Goal: Information Seeking & Learning: Learn about a topic

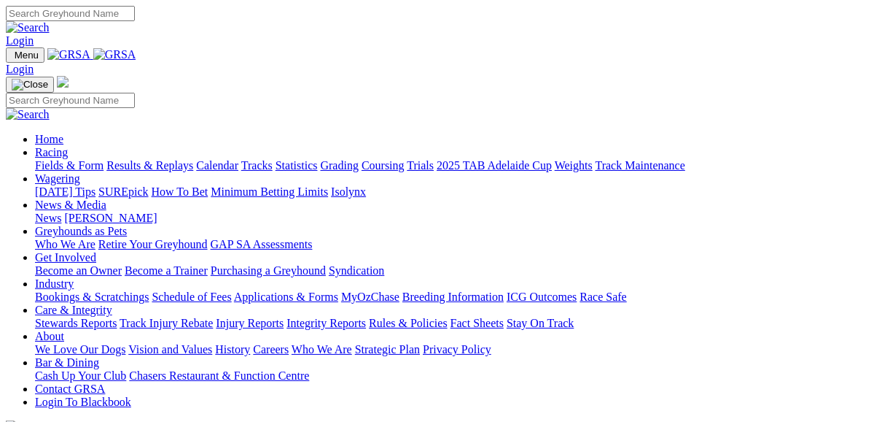
click at [71, 159] on link "Fields & Form" at bounding box center [69, 165] width 69 height 12
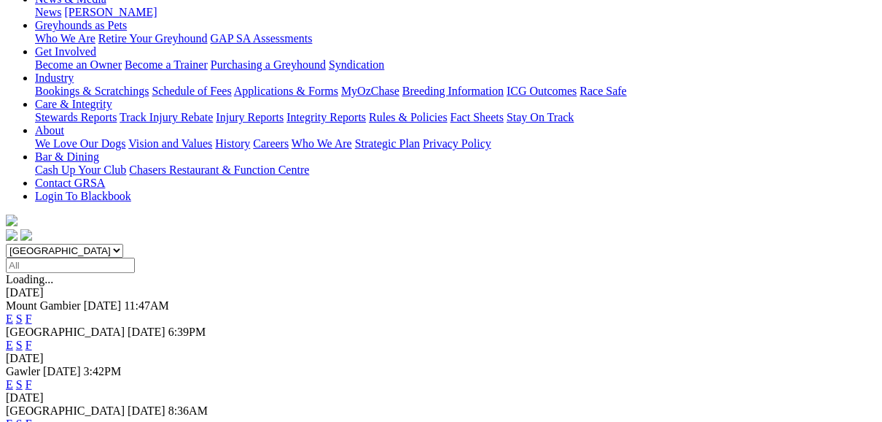
scroll to position [233, 0]
click at [13, 337] on link "E" at bounding box center [9, 343] width 7 height 12
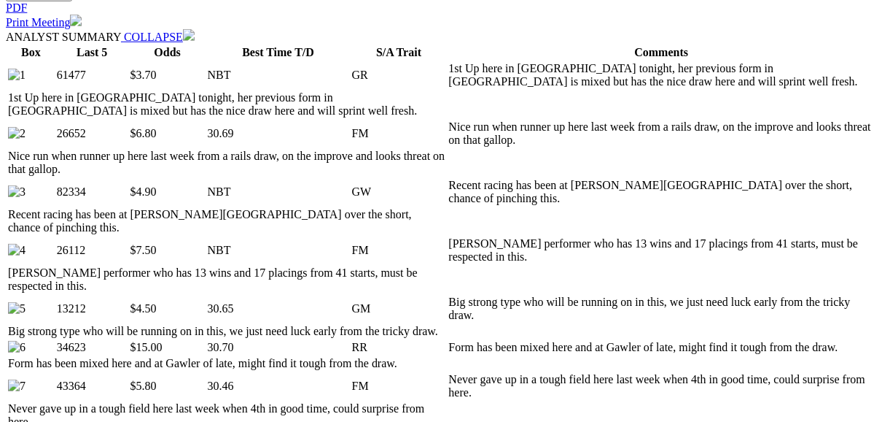
scroll to position [759, 0]
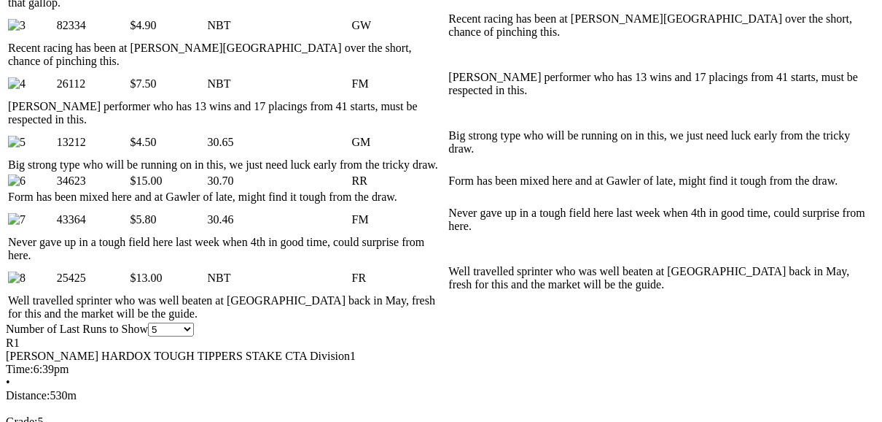
scroll to position [934, 0]
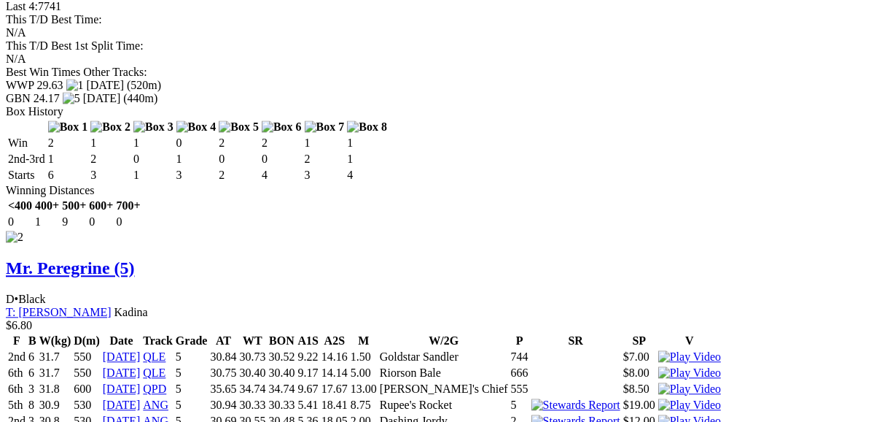
scroll to position [2159, 0]
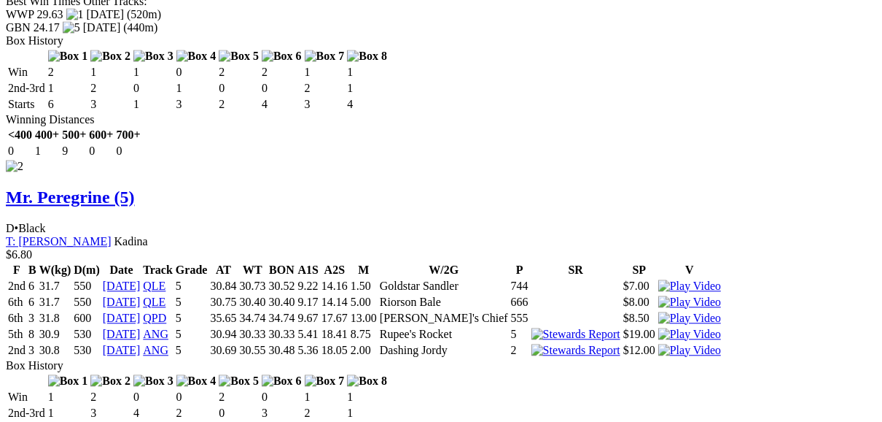
scroll to position [2217, 0]
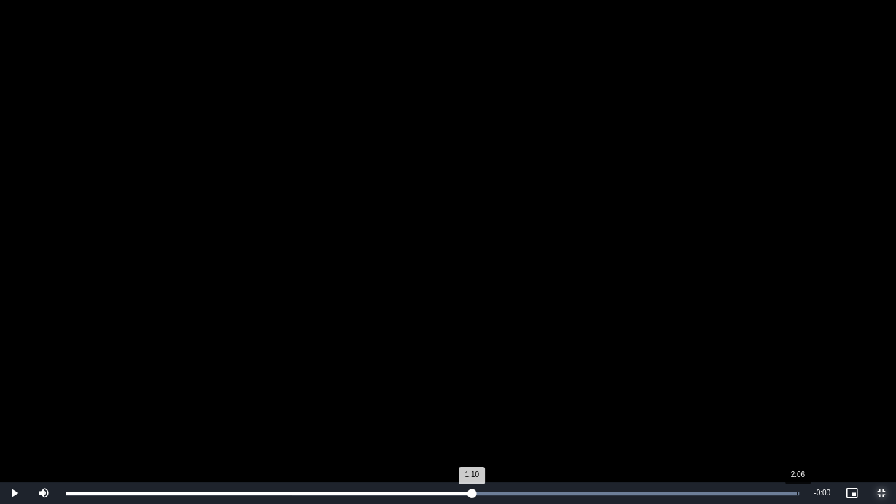
click at [797, 421] on div "Loaded : 100.00% 2:06 1:10" at bounding box center [432, 493] width 748 height 22
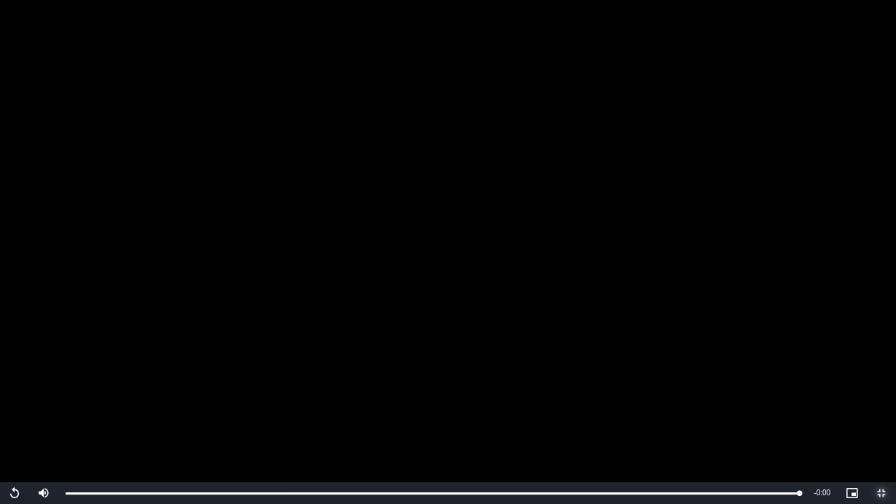
click at [882, 421] on span "Video Player" at bounding box center [881, 493] width 29 height 0
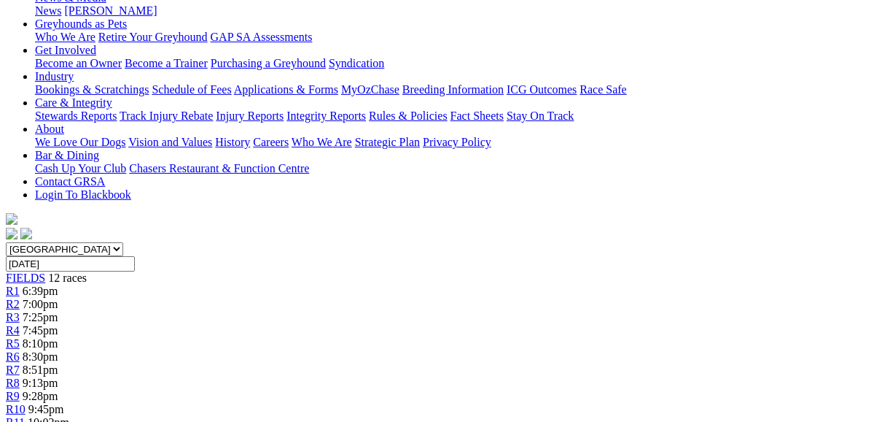
scroll to position [175, 0]
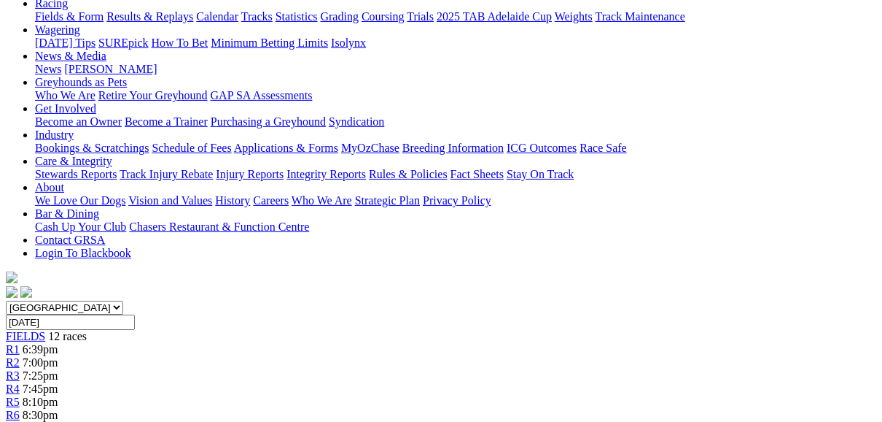
click at [20, 356] on span "R2" at bounding box center [13, 362] width 14 height 12
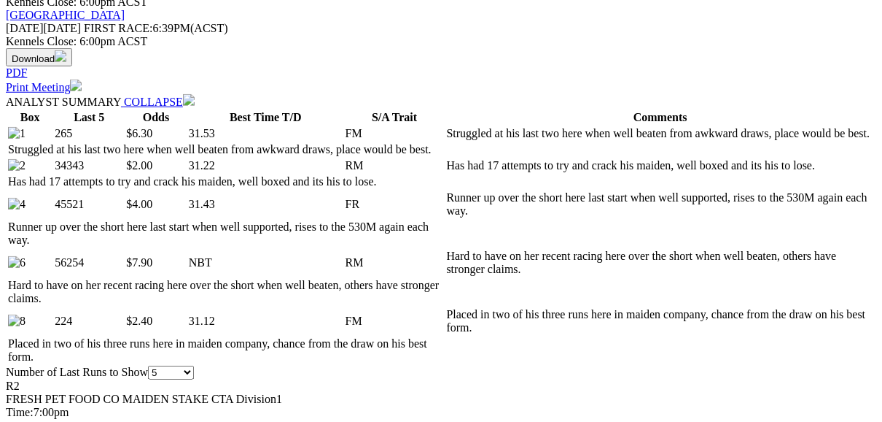
scroll to position [700, 0]
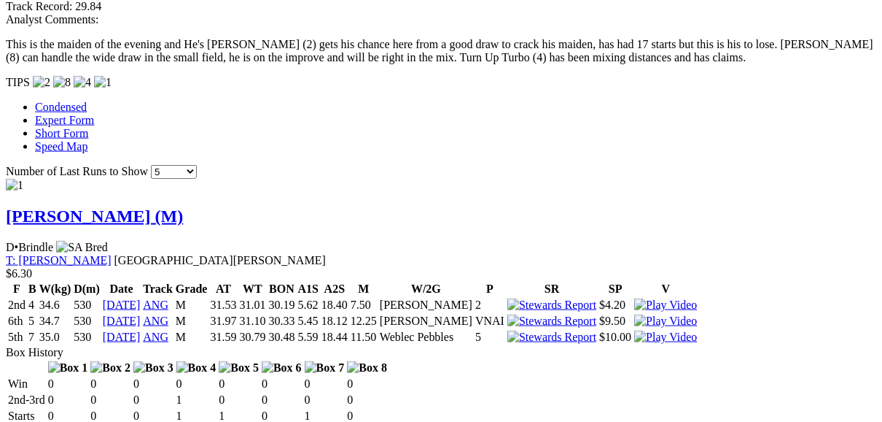
scroll to position [1284, 0]
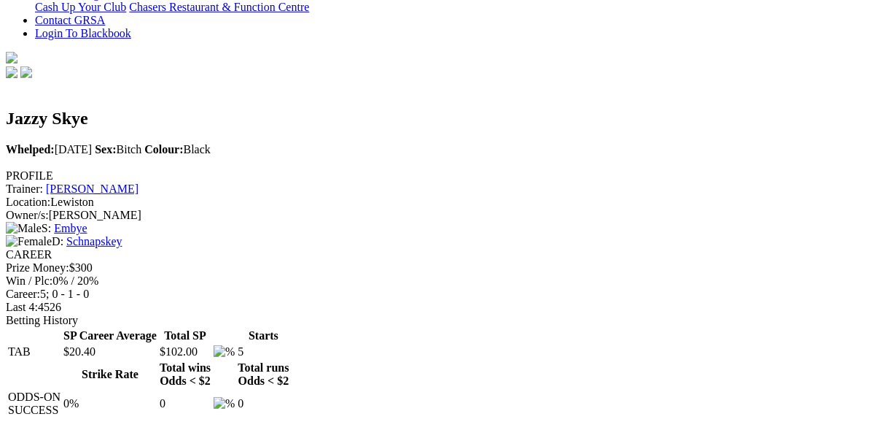
scroll to position [408, 0]
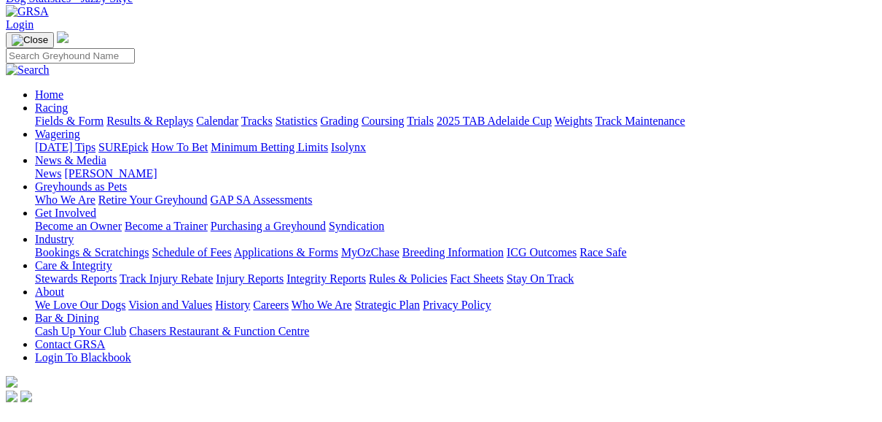
scroll to position [0, 0]
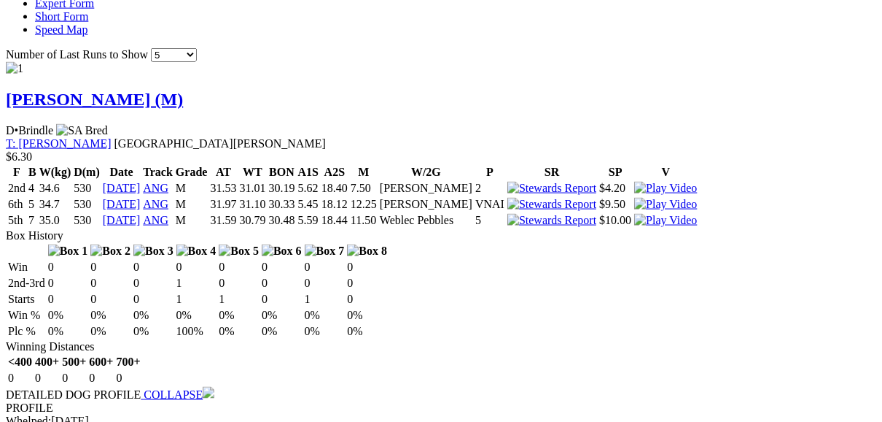
scroll to position [1400, 0]
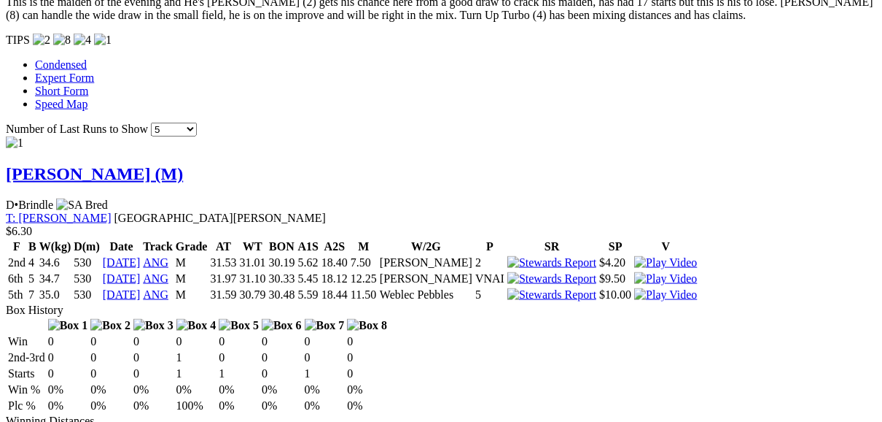
scroll to position [1342, 0]
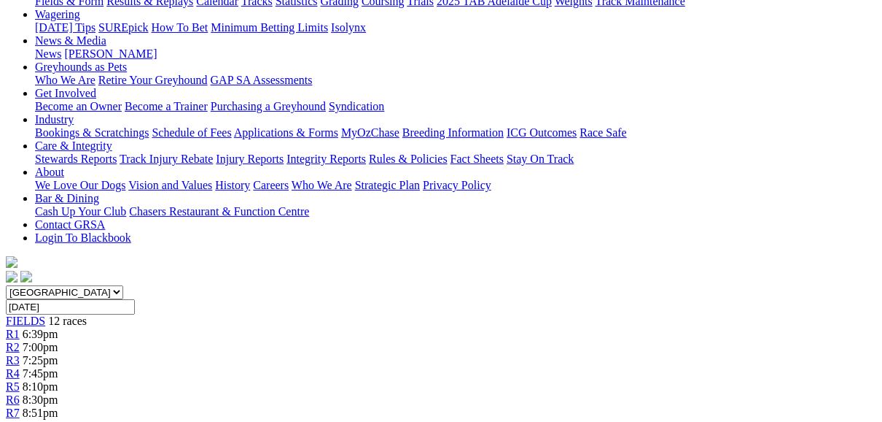
scroll to position [175, 0]
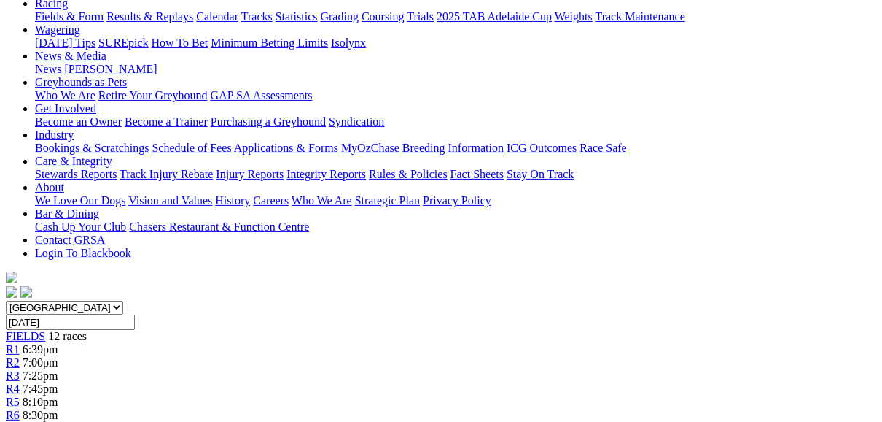
click at [20, 369] on span "R3" at bounding box center [13, 375] width 14 height 12
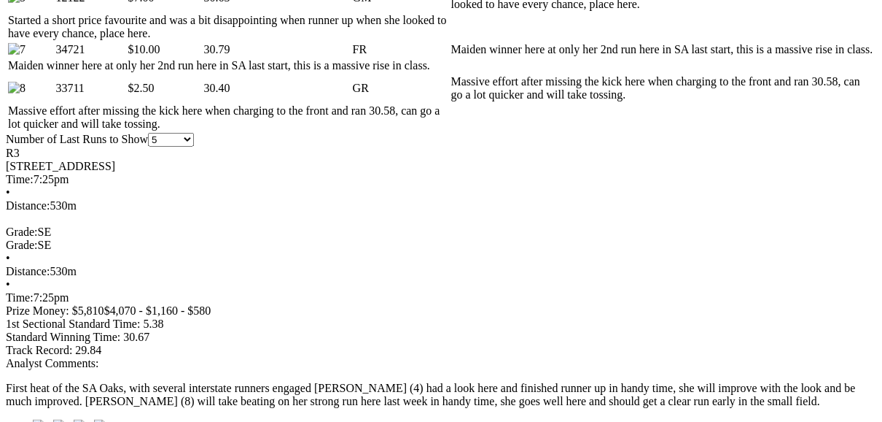
scroll to position [992, 0]
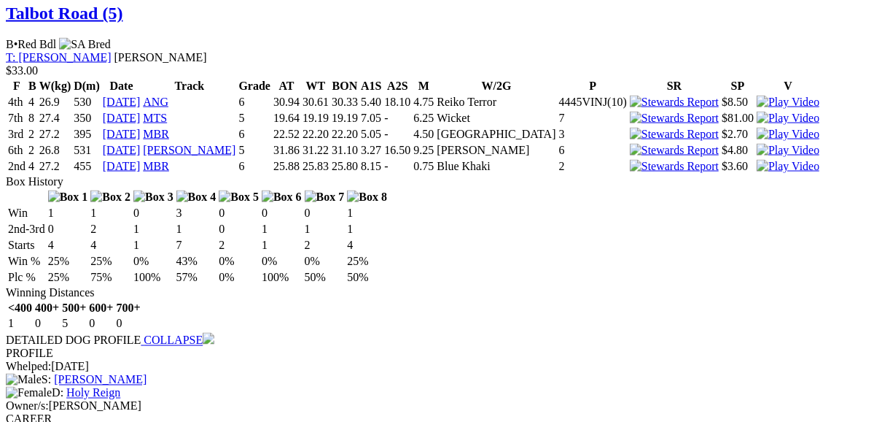
scroll to position [1634, 0]
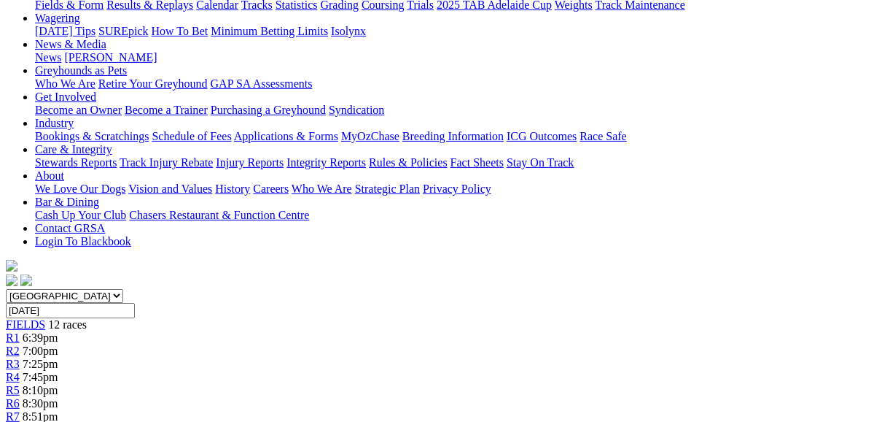
scroll to position [175, 0]
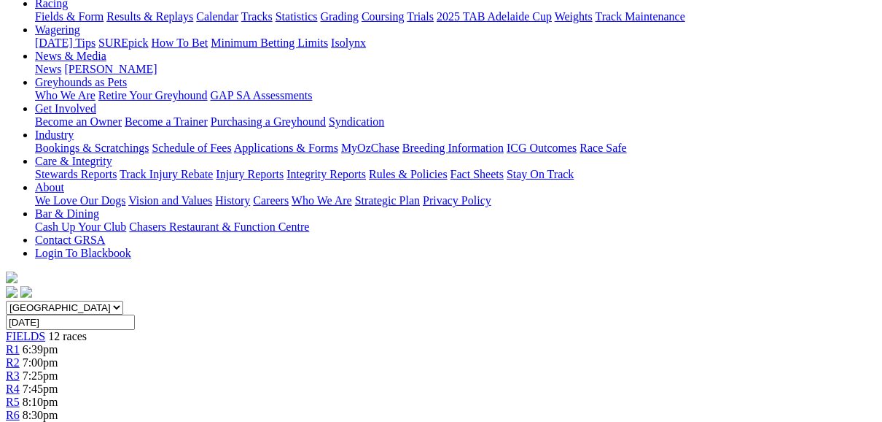
click at [20, 382] on span "R4" at bounding box center [13, 388] width 14 height 12
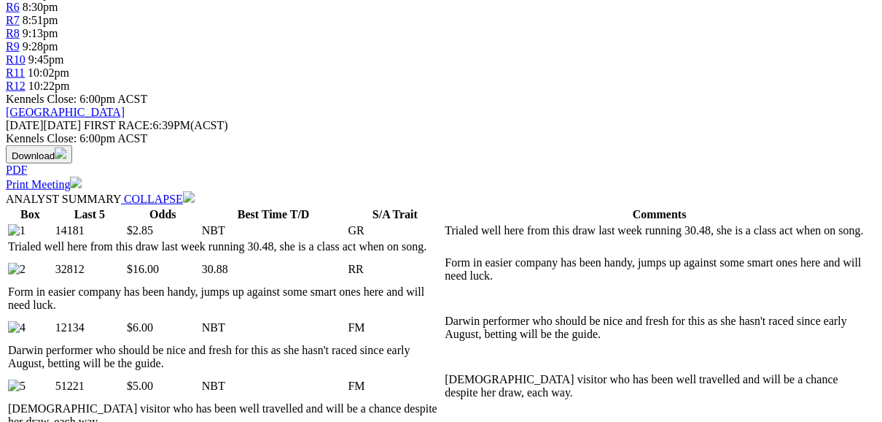
scroll to position [583, 0]
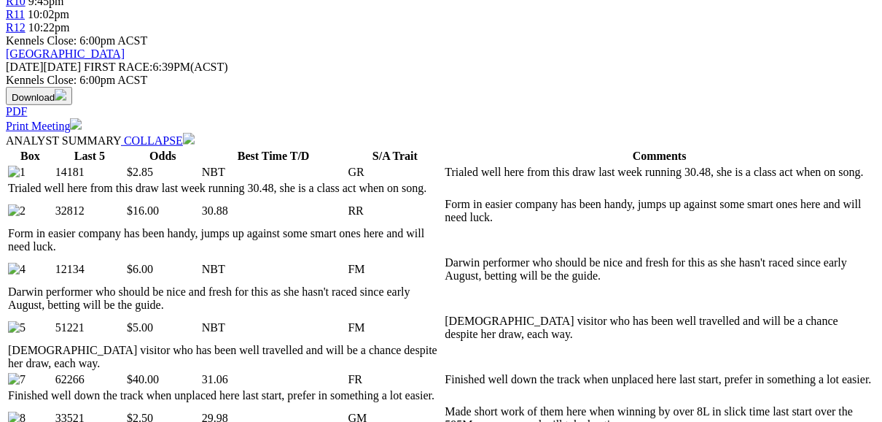
scroll to position [642, 0]
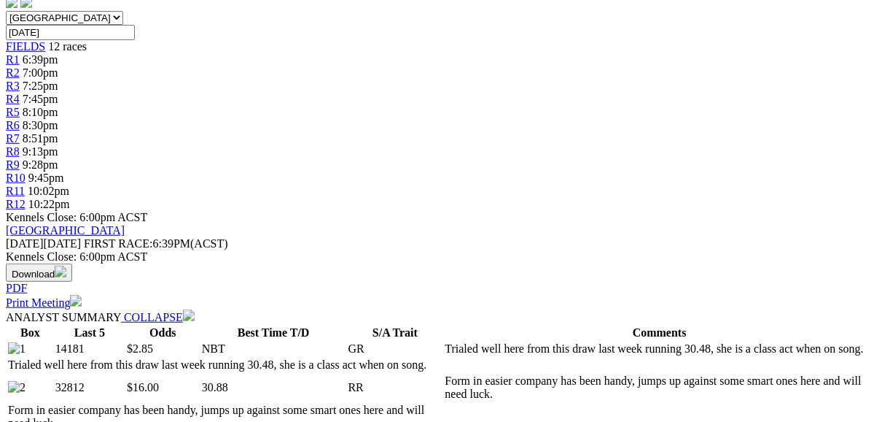
scroll to position [467, 0]
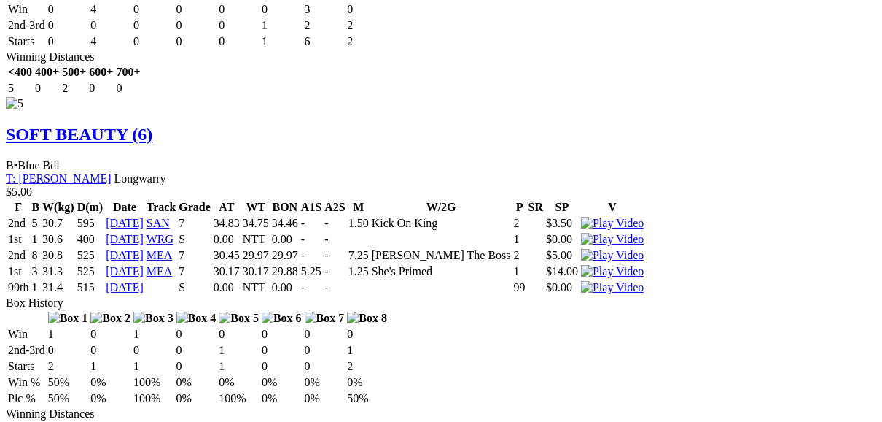
scroll to position [3676, 0]
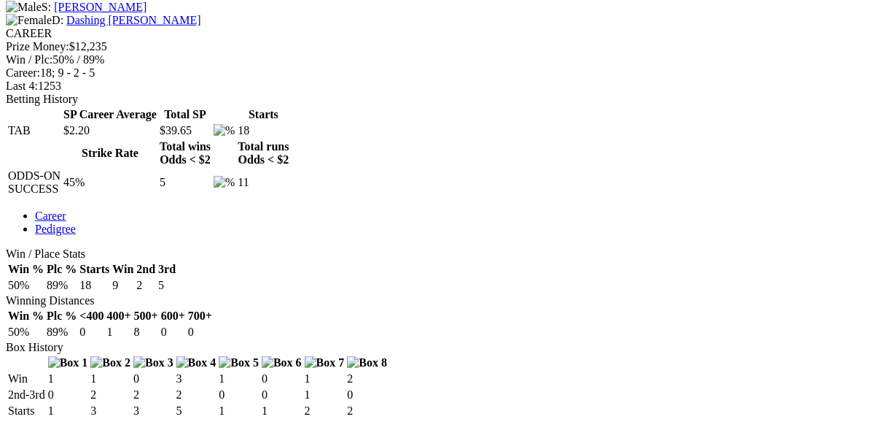
scroll to position [642, 0]
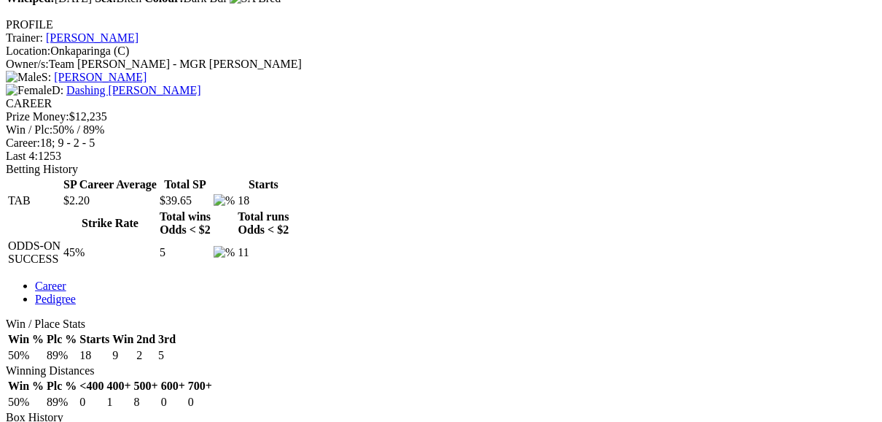
scroll to position [525, 0]
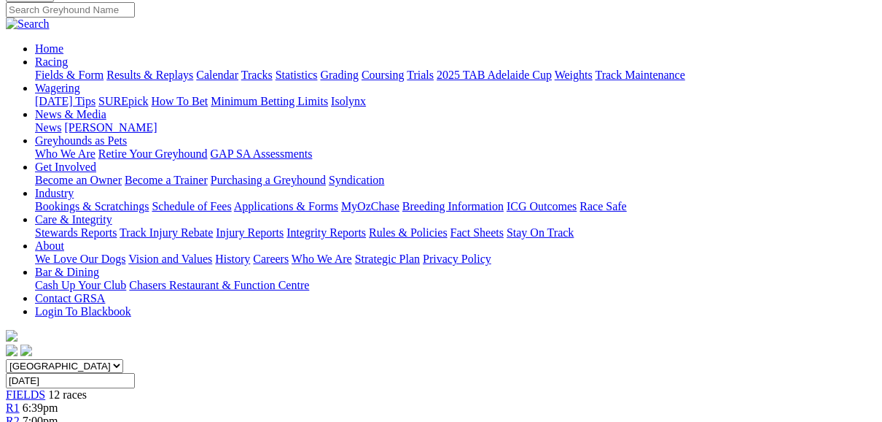
scroll to position [117, 0]
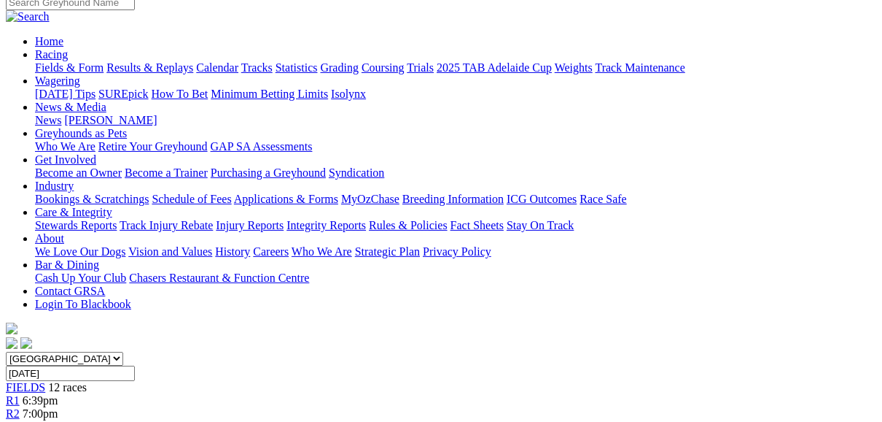
scroll to position [117, 0]
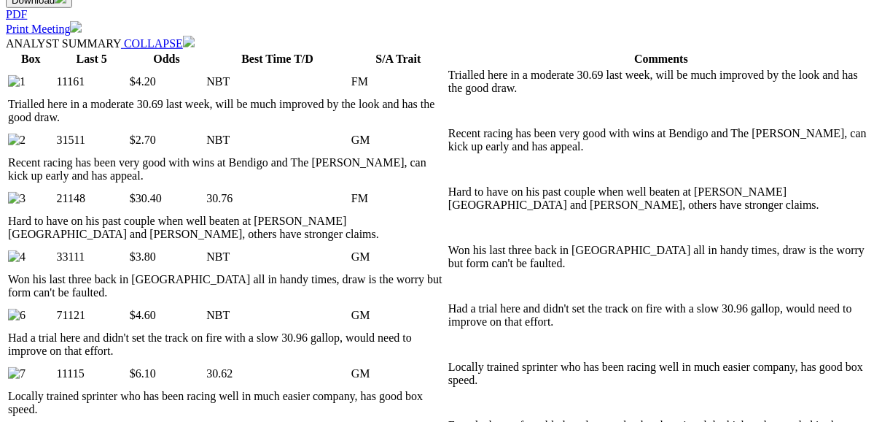
scroll to position [759, 0]
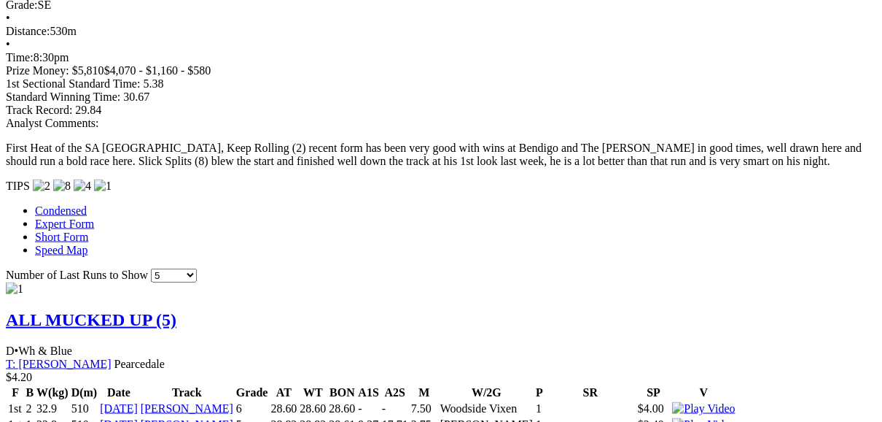
scroll to position [1342, 0]
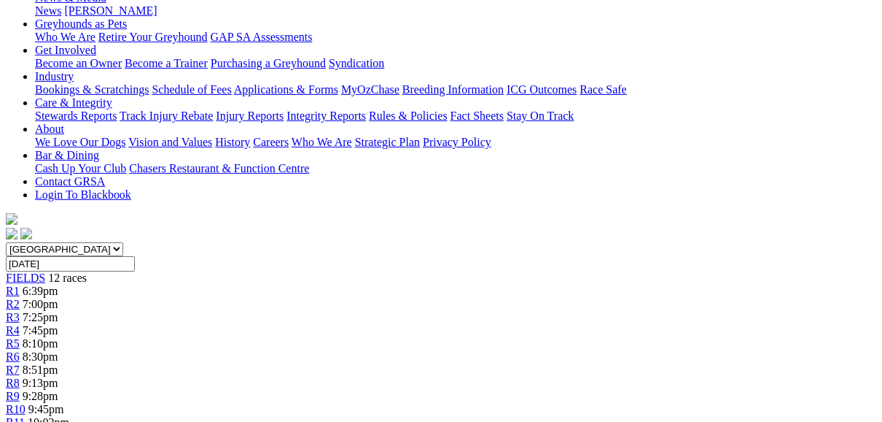
scroll to position [175, 0]
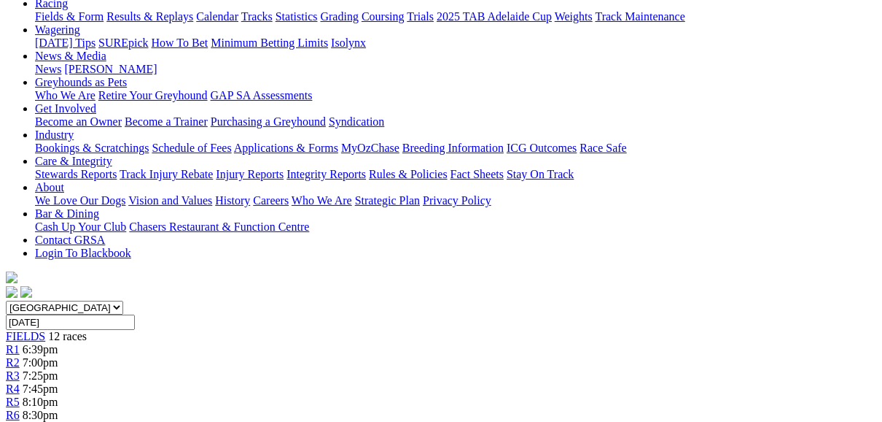
click at [20, 421] on span "R7" at bounding box center [13, 428] width 14 height 12
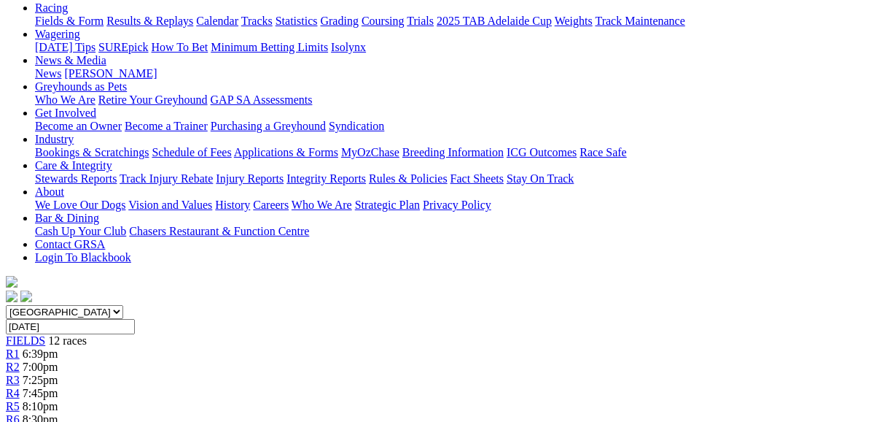
scroll to position [117, 0]
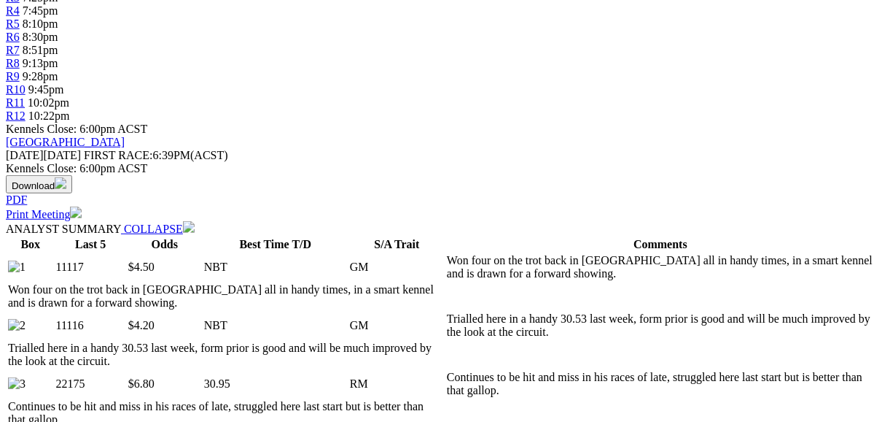
scroll to position [525, 0]
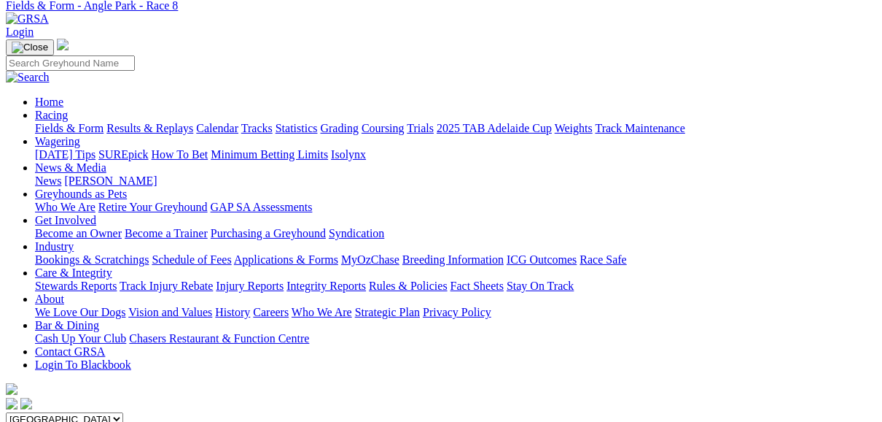
scroll to position [58, 0]
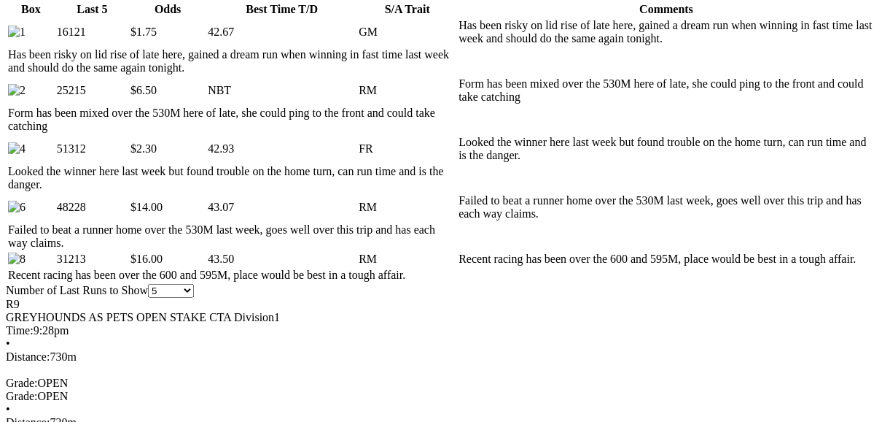
scroll to position [817, 0]
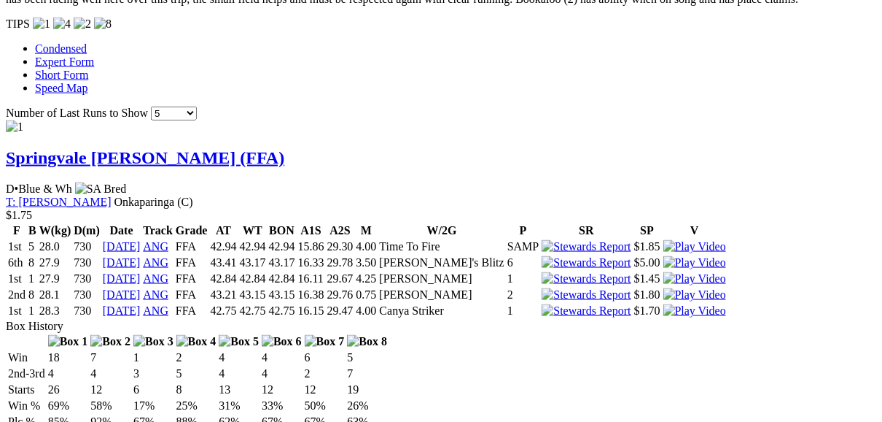
scroll to position [1342, 0]
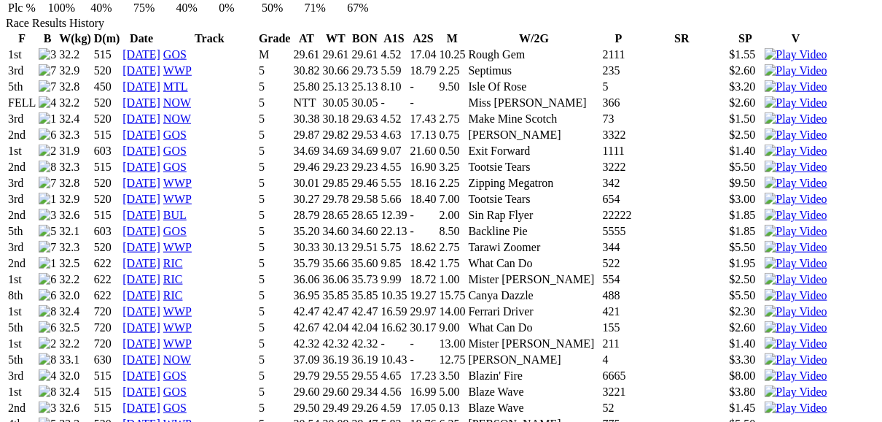
scroll to position [1109, 0]
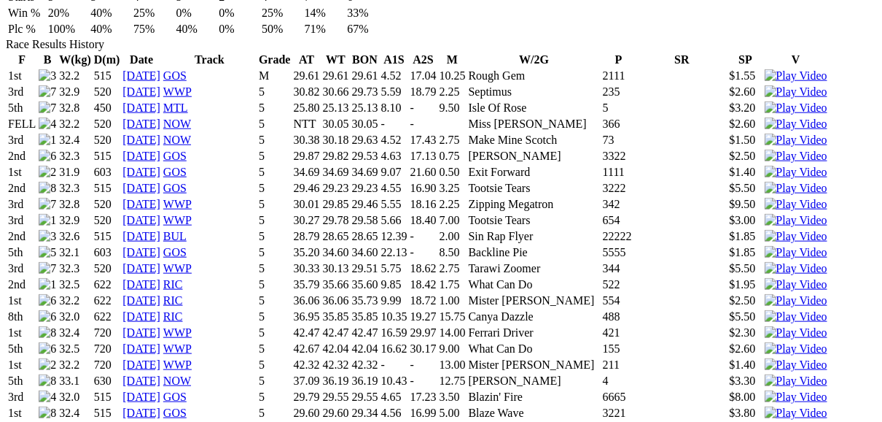
scroll to position [992, 0]
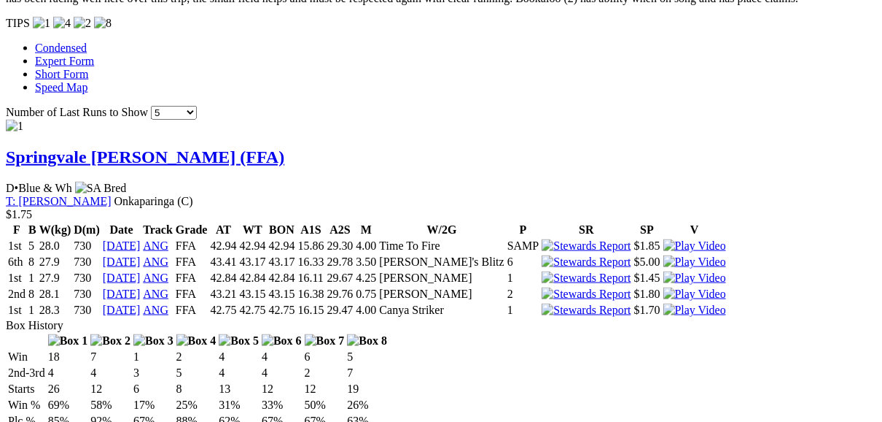
scroll to position [1342, 0]
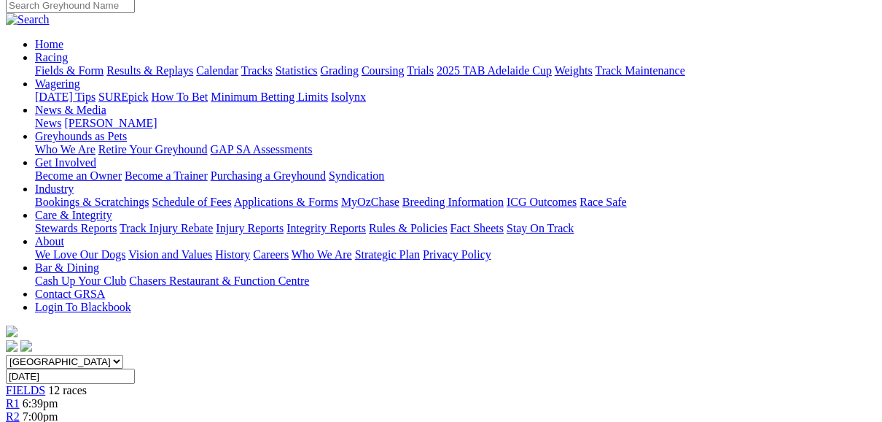
scroll to position [117, 0]
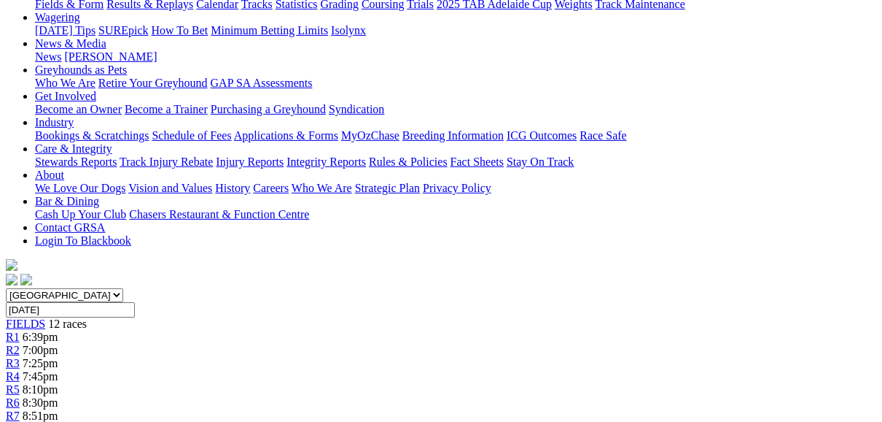
scroll to position [175, 0]
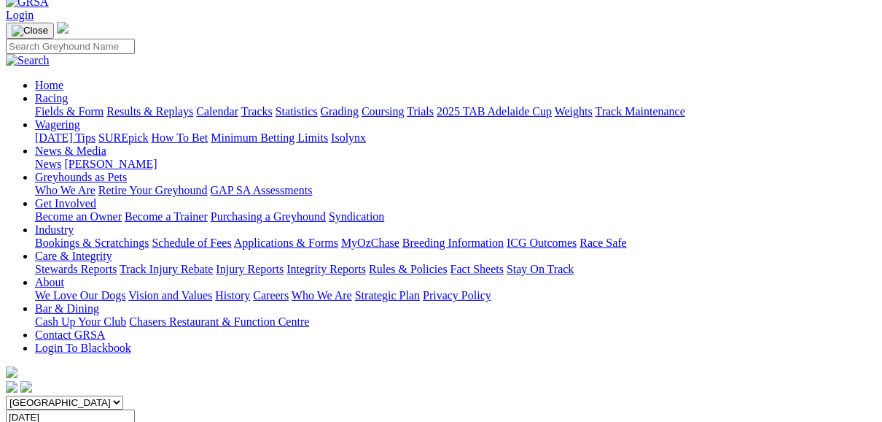
scroll to position [58, 0]
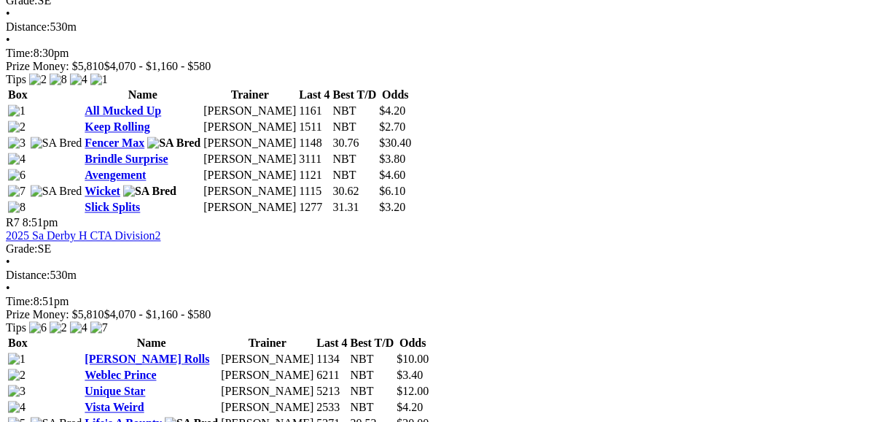
scroll to position [1984, 0]
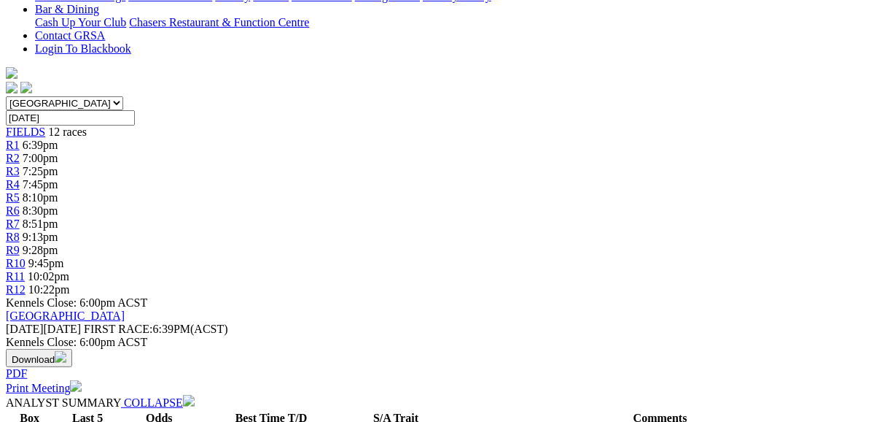
scroll to position [408, 0]
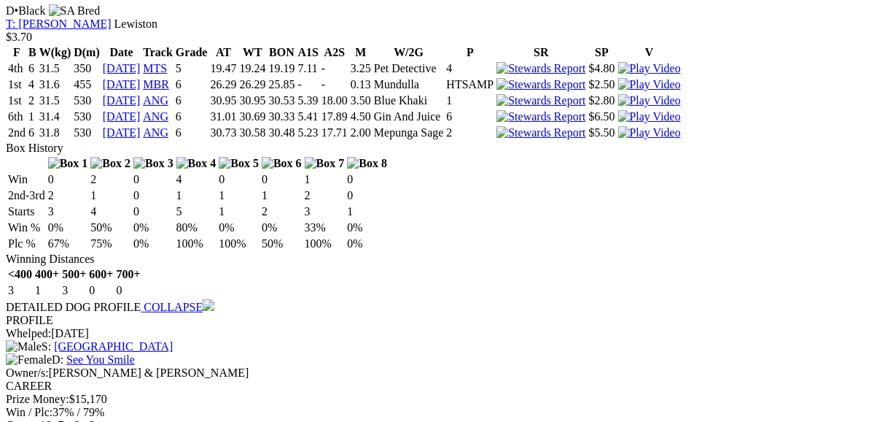
scroll to position [3793, 0]
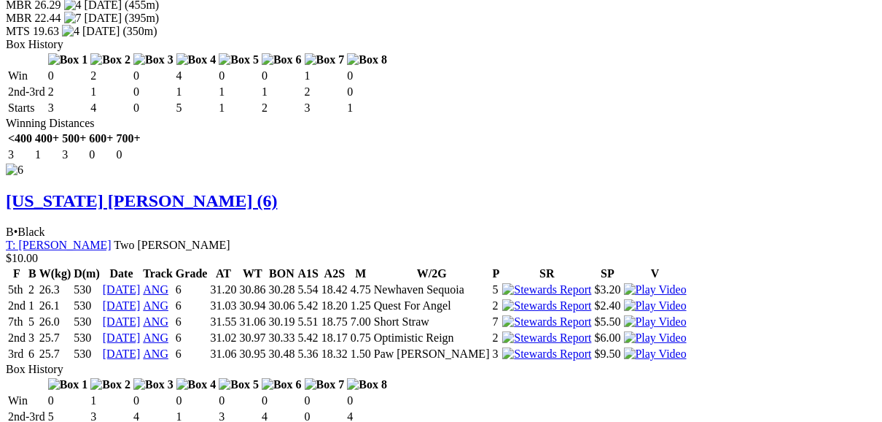
scroll to position [4318, 0]
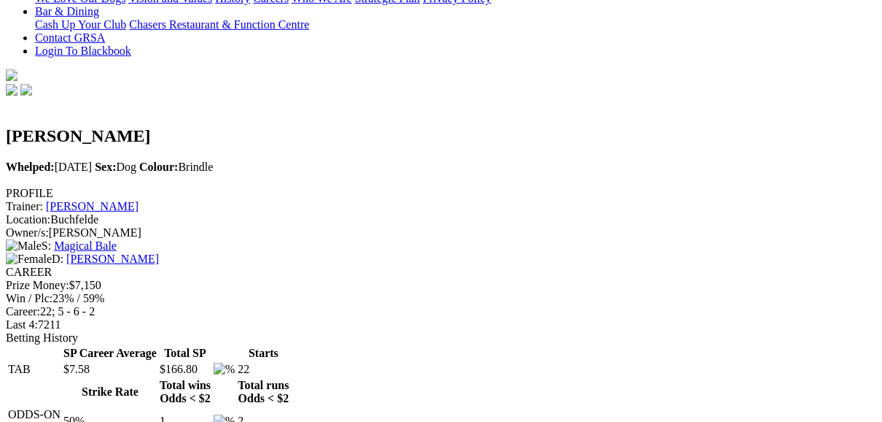
scroll to position [408, 0]
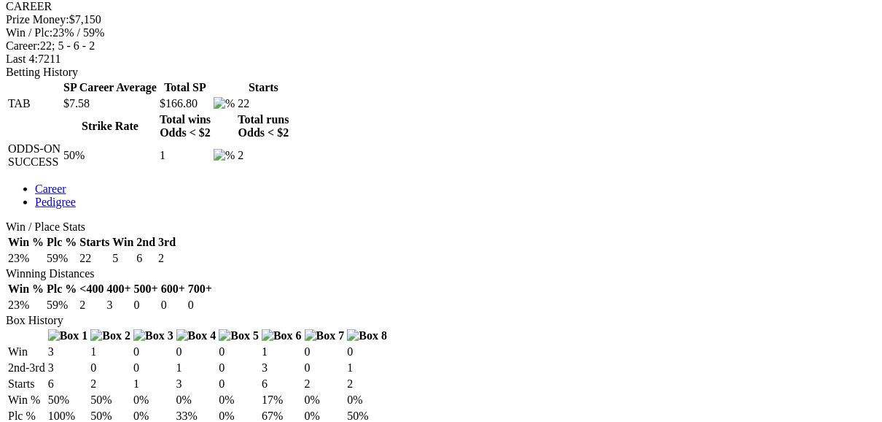
scroll to position [642, 0]
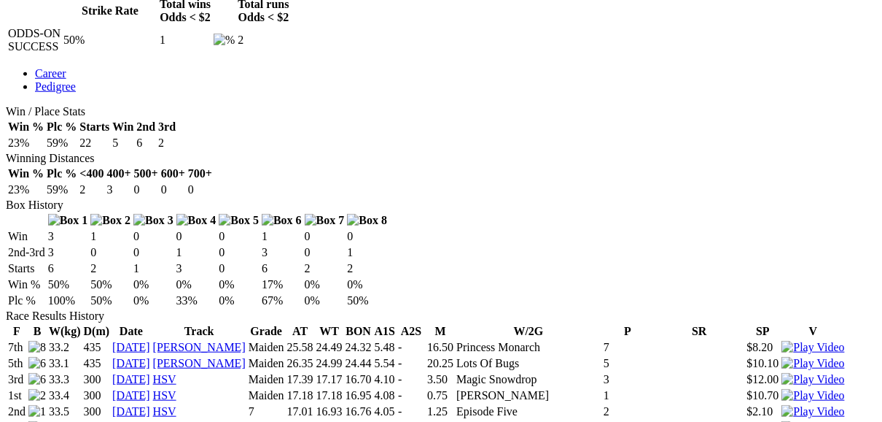
scroll to position [759, 0]
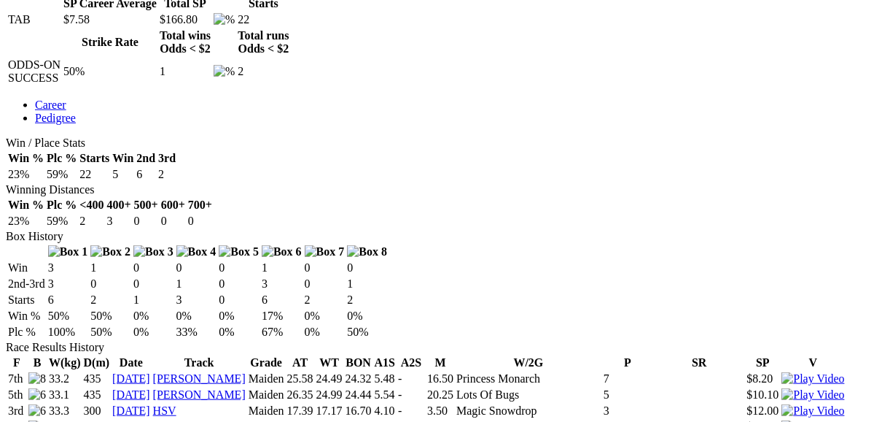
scroll to position [700, 0]
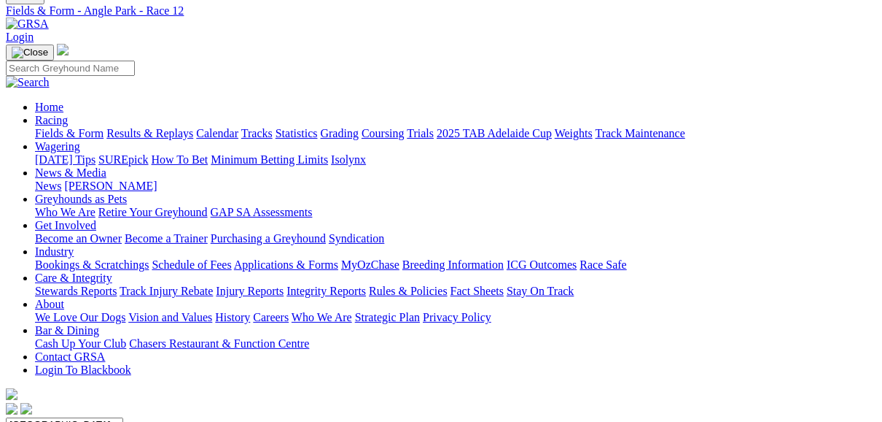
scroll to position [117, 0]
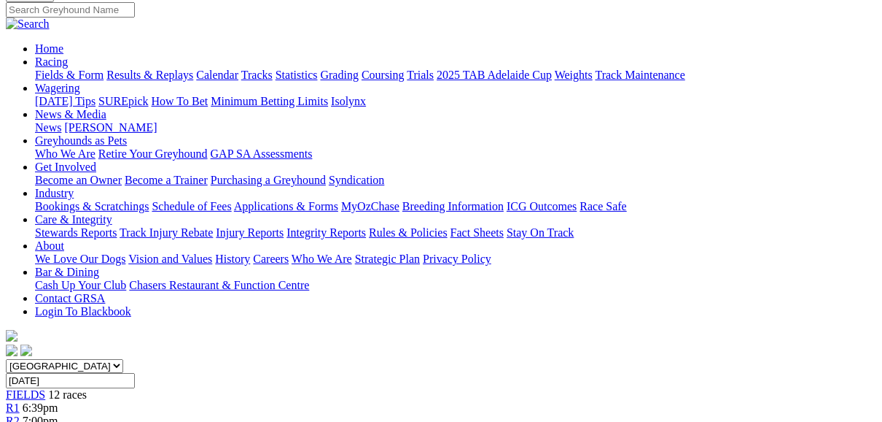
click at [20, 414] on span "R2" at bounding box center [13, 420] width 14 height 12
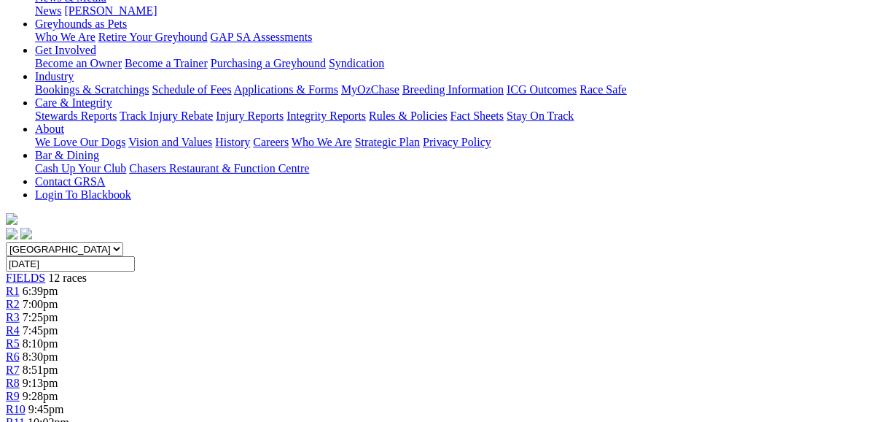
scroll to position [175, 0]
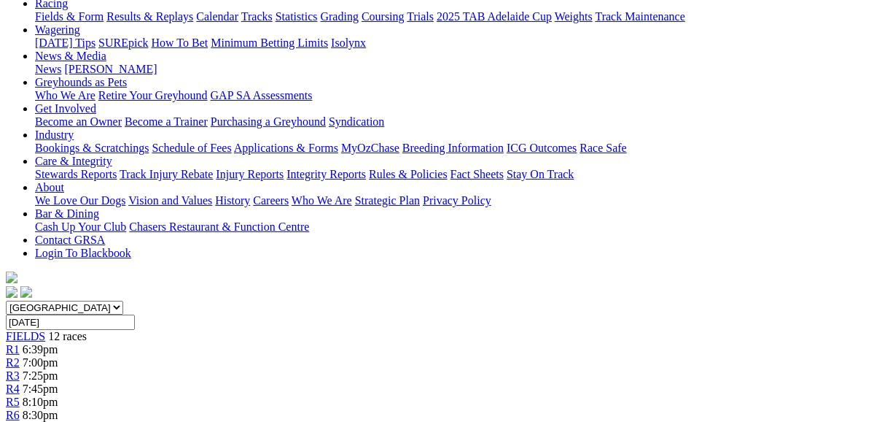
click at [20, 369] on link "R3" at bounding box center [13, 375] width 14 height 12
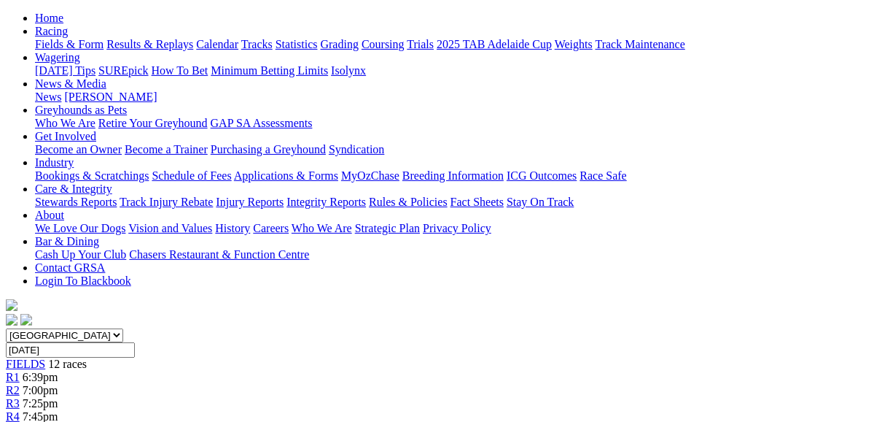
scroll to position [117, 0]
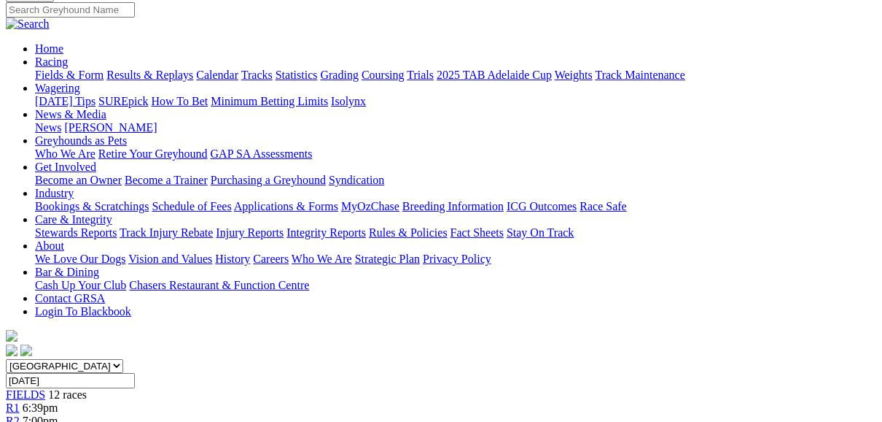
click at [62, 388] on div "FIELDS 12 races" at bounding box center [441, 394] width 871 height 13
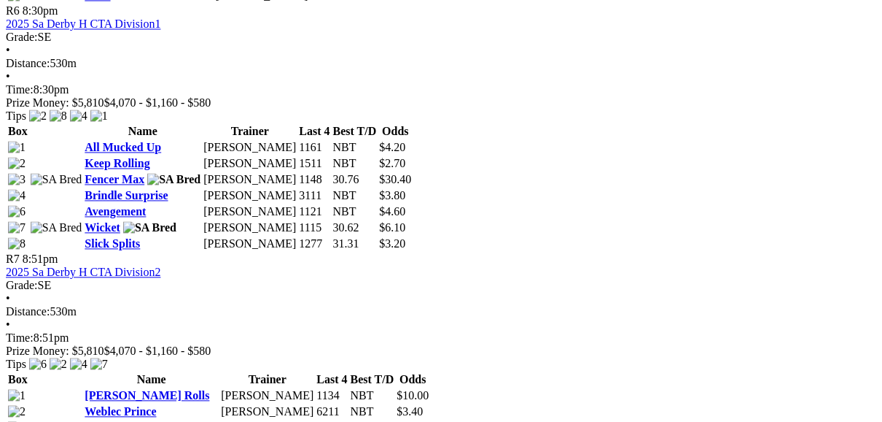
scroll to position [1925, 0]
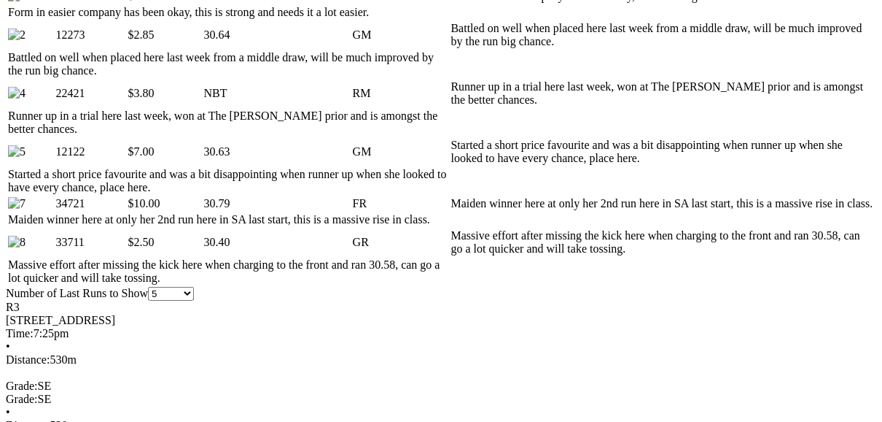
scroll to position [875, 0]
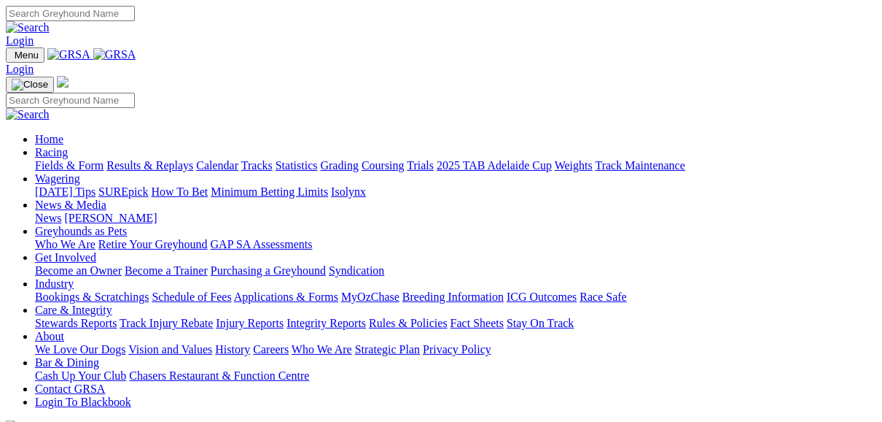
click at [79, 159] on link "Fields & Form" at bounding box center [69, 165] width 69 height 12
